Goal: Transaction & Acquisition: Download file/media

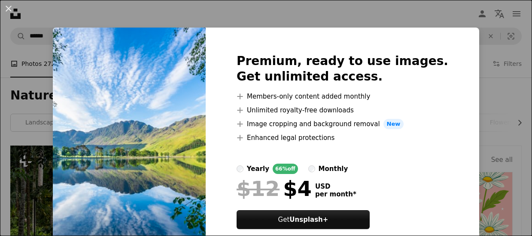
scroll to position [1031, 0]
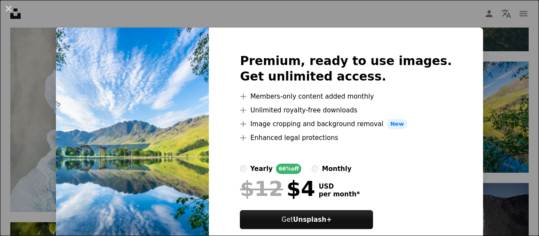
click at [164, 101] on img at bounding box center [132, 152] width 153 height 248
click at [7, 8] on button "An X shape" at bounding box center [8, 8] width 10 height 10
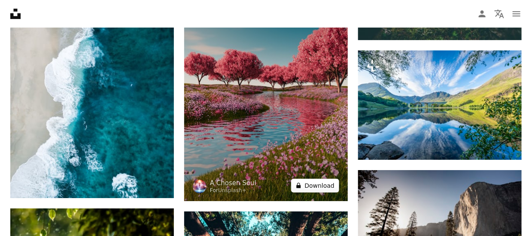
click at [301, 186] on icon at bounding box center [299, 186] width 4 height 6
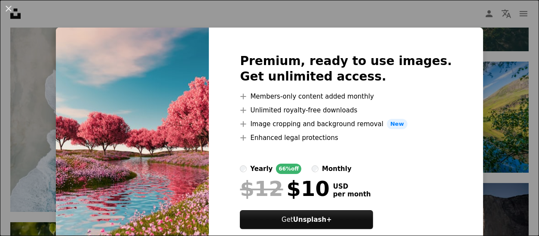
click at [155, 84] on img at bounding box center [132, 152] width 153 height 248
click at [10, 7] on button "An X shape" at bounding box center [8, 8] width 10 height 10
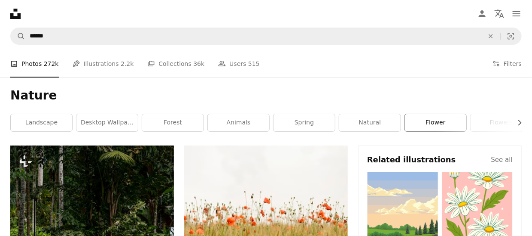
click at [427, 124] on link "flower" at bounding box center [435, 122] width 61 height 17
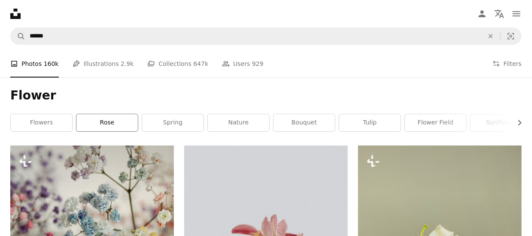
click at [110, 123] on link "rose" at bounding box center [106, 122] width 61 height 17
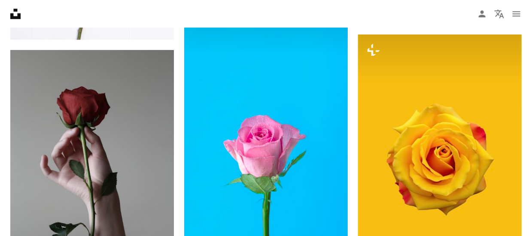
scroll to position [903, 0]
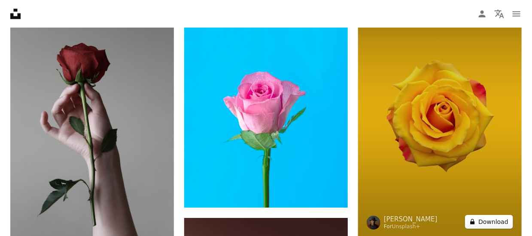
click at [476, 221] on icon "A lock" at bounding box center [473, 221] width 6 height 6
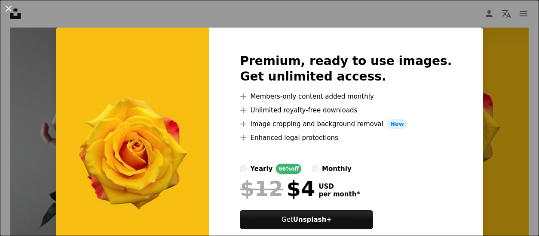
click at [5, 8] on button "An X shape" at bounding box center [8, 8] width 10 height 10
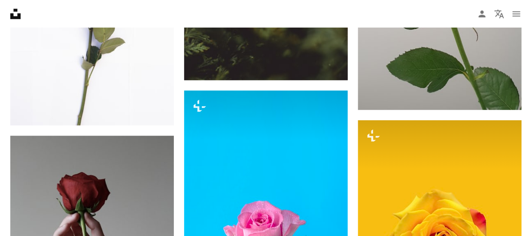
scroll to position [731, 0]
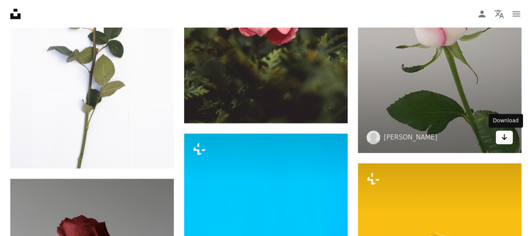
click at [504, 136] on icon "Arrow pointing down" at bounding box center [505, 137] width 7 height 10
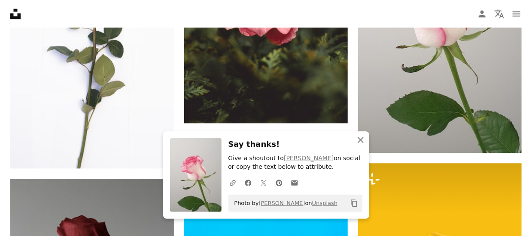
click at [360, 138] on icon "button" at bounding box center [361, 140] width 6 height 6
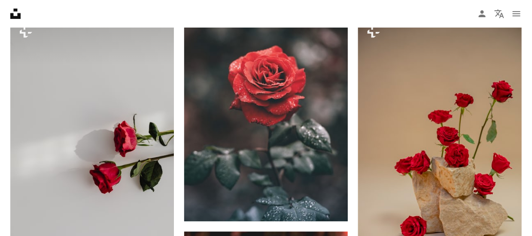
scroll to position [0, 0]
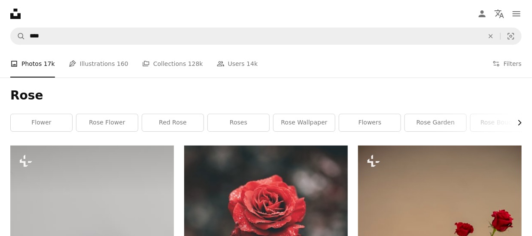
click at [517, 120] on icon "Chevron right" at bounding box center [520, 122] width 9 height 9
click at [520, 122] on icon "Chevron right" at bounding box center [520, 122] width 9 height 9
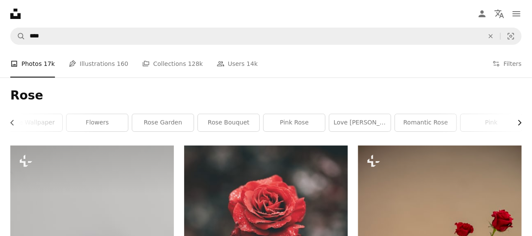
click at [520, 121] on icon "Chevron right" at bounding box center [520, 122] width 9 height 9
click at [9, 120] on icon "Chevron left" at bounding box center [12, 122] width 9 height 9
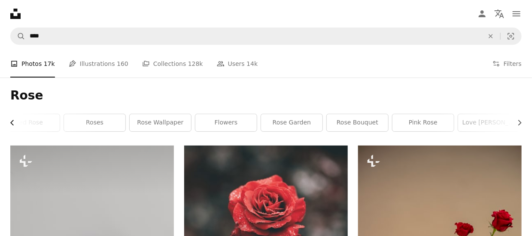
scroll to position [0, 15]
click at [9, 120] on icon "Chevron left" at bounding box center [12, 122] width 9 height 9
click at [9, 120] on div "Rose Chevron left Chevron right flower rose flower red rose roses rose wallpape…" at bounding box center [266, 111] width 532 height 68
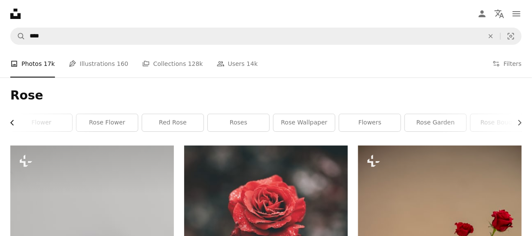
click at [9, 120] on div "Rose Chevron left Chevron right flower rose flower red rose roses rose wallpape…" at bounding box center [266, 111] width 532 height 68
click at [9, 120] on div "Rose Chevron right flower rose flower red rose roses rose wallpaper flowers ros…" at bounding box center [266, 111] width 532 height 68
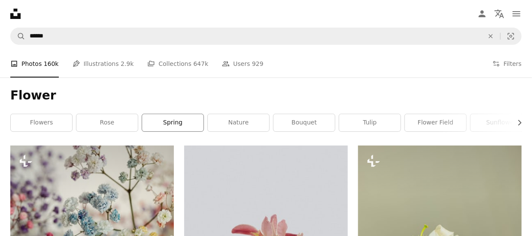
click at [168, 122] on link "spring" at bounding box center [172, 122] width 61 height 17
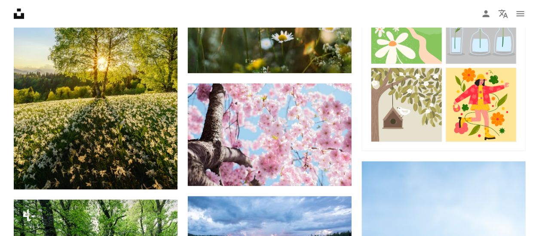
scroll to position [310, 0]
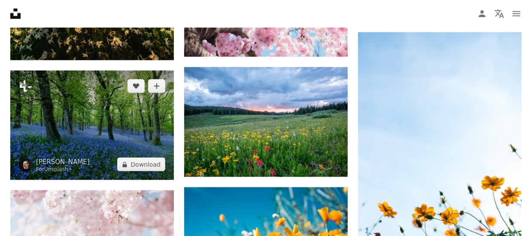
drag, startPoint x: 86, startPoint y: 130, endPoint x: 66, endPoint y: 107, distance: 30.2
click at [66, 107] on img at bounding box center [92, 124] width 164 height 109
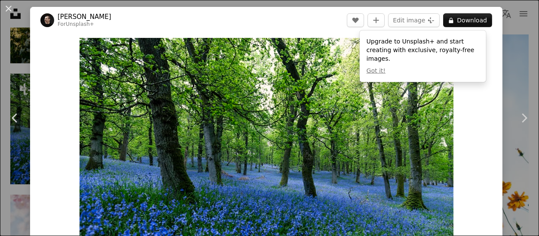
drag, startPoint x: 272, startPoint y: 104, endPoint x: 276, endPoint y: 136, distance: 32.0
click at [276, 136] on img "Zoom in on this image" at bounding box center [267, 162] width 374 height 249
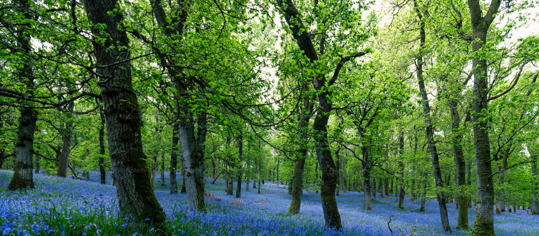
scroll to position [58, 0]
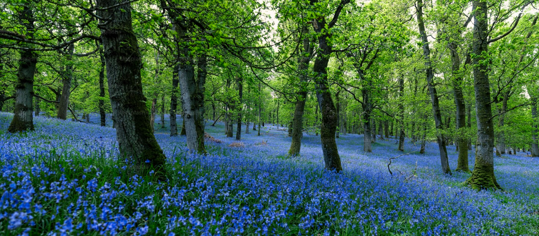
drag, startPoint x: 247, startPoint y: 35, endPoint x: 206, endPoint y: 72, distance: 54.8
click at [206, 72] on img "Zoom out on this image" at bounding box center [270, 122] width 540 height 360
